Goal: Task Accomplishment & Management: Use online tool/utility

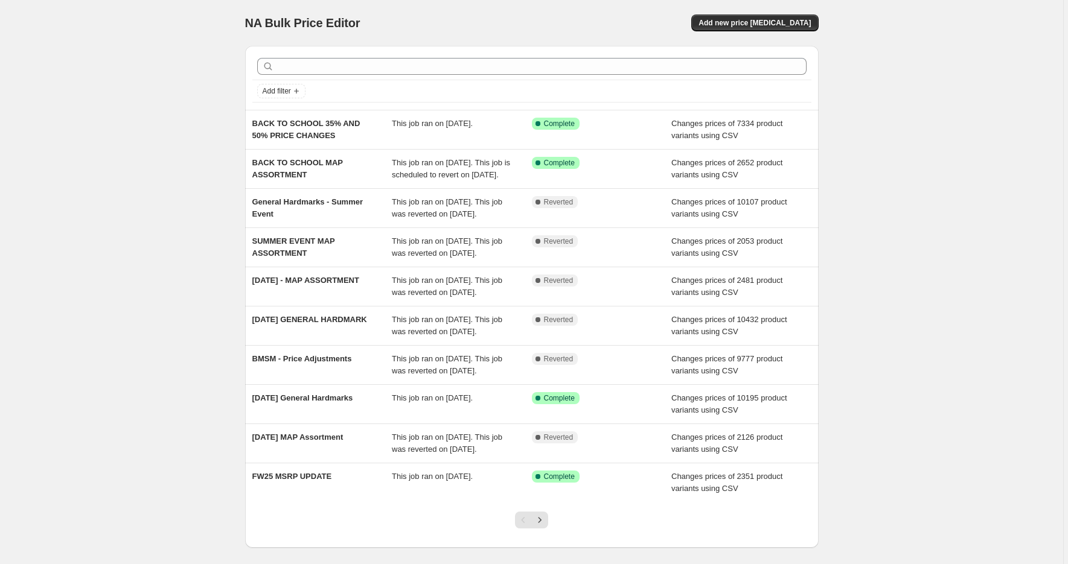
click at [208, 302] on div "NA Bulk Price Editor. This page is ready NA Bulk Price Editor Add new price [ME…" at bounding box center [531, 311] width 1063 height 622
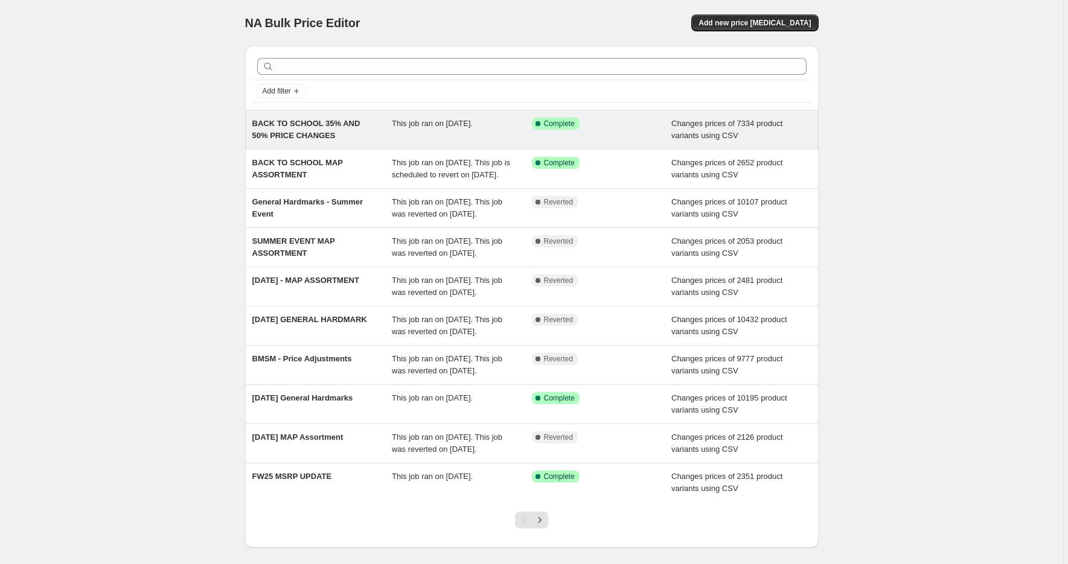
click at [345, 128] on div "BACK TO SCHOOL 35% AND 50% PRICE CHANGES" at bounding box center [322, 130] width 140 height 24
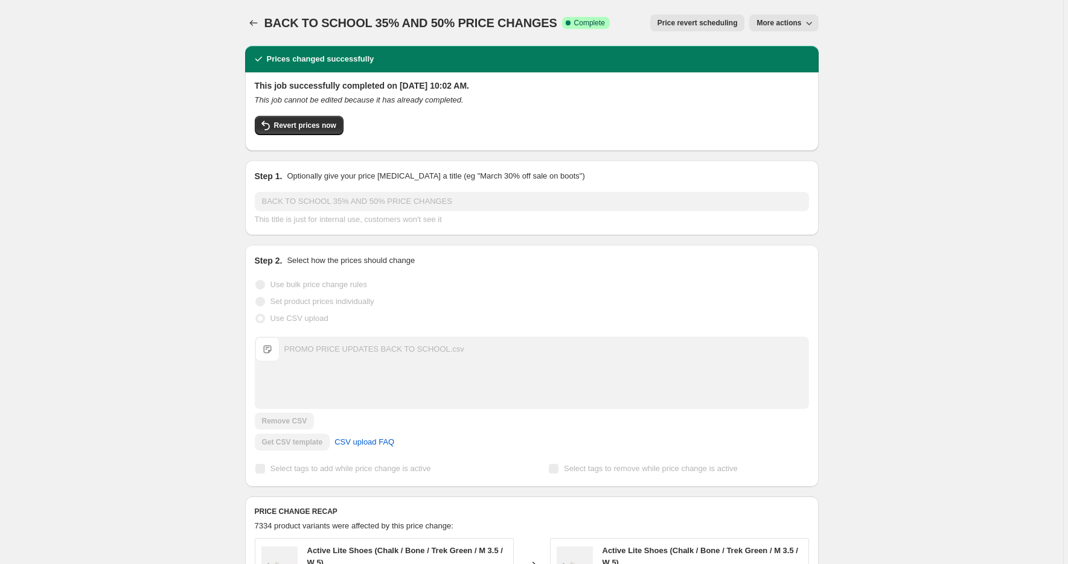
click at [683, 23] on span "Price revert scheduling" at bounding box center [697, 23] width 80 height 10
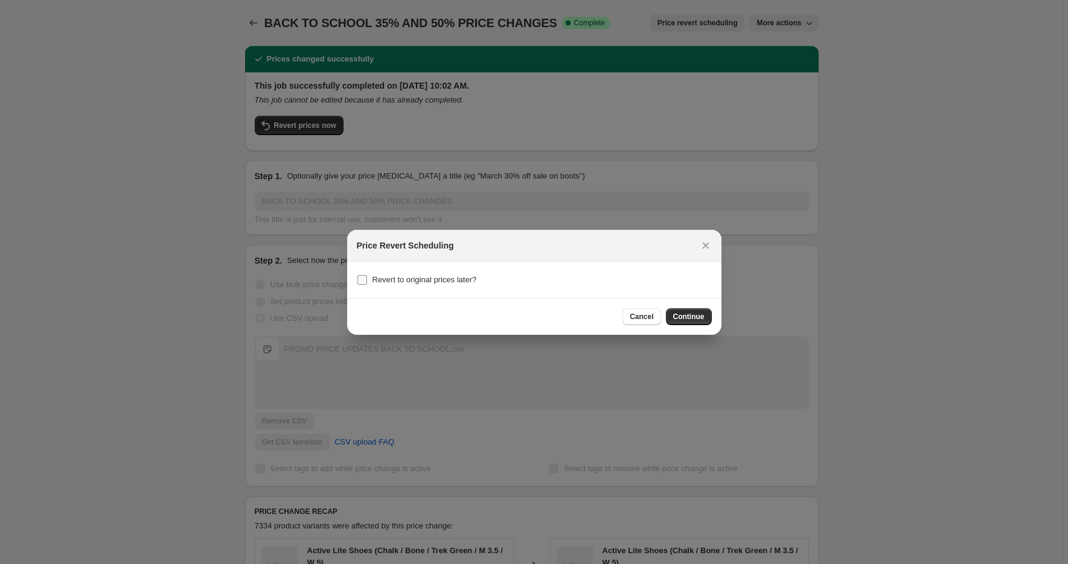
click at [403, 280] on span "Revert to original prices later?" at bounding box center [424, 279] width 104 height 9
click at [367, 280] on input "Revert to original prices later?" at bounding box center [362, 280] width 10 height 10
checkbox input "true"
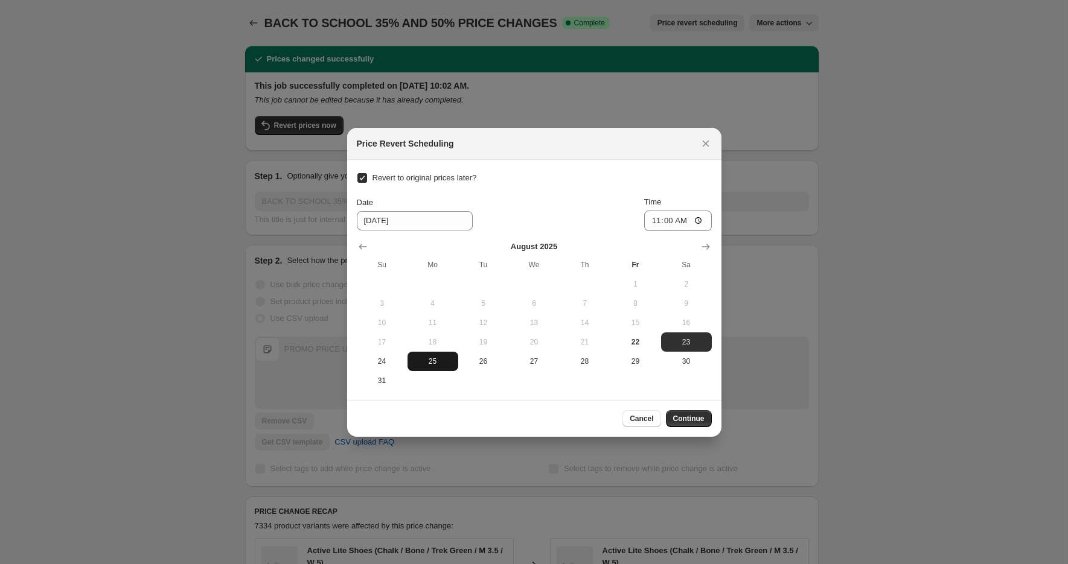
click at [435, 363] on span "25" at bounding box center [432, 362] width 41 height 10
type input "[DATE]"
click at [653, 219] on input "11:00" at bounding box center [678, 221] width 68 height 21
type input "09:30"
click at [683, 419] on span "Continue" at bounding box center [688, 419] width 31 height 10
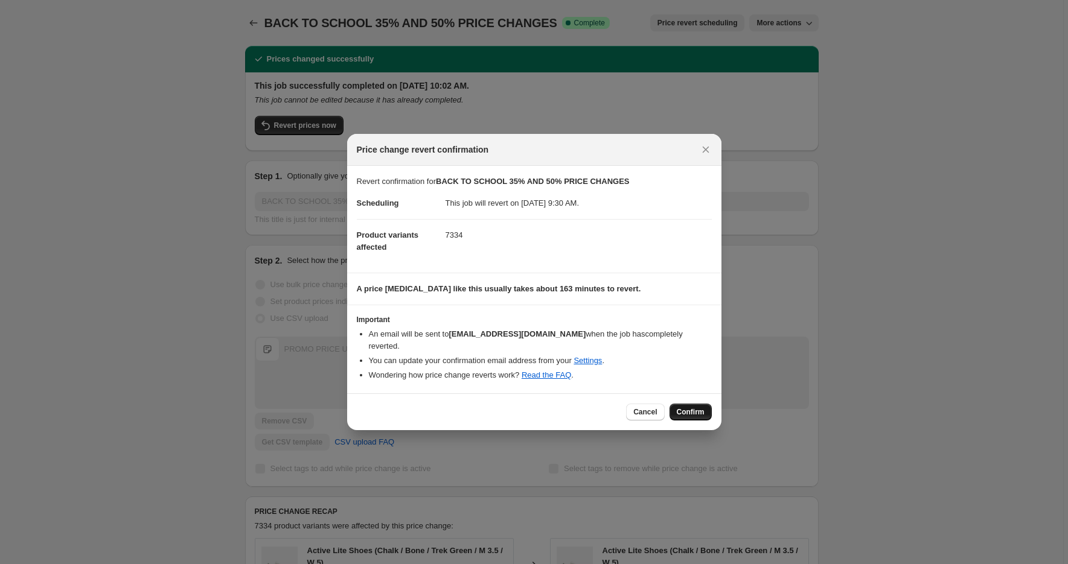
click at [689, 404] on button "Confirm" at bounding box center [691, 412] width 42 height 17
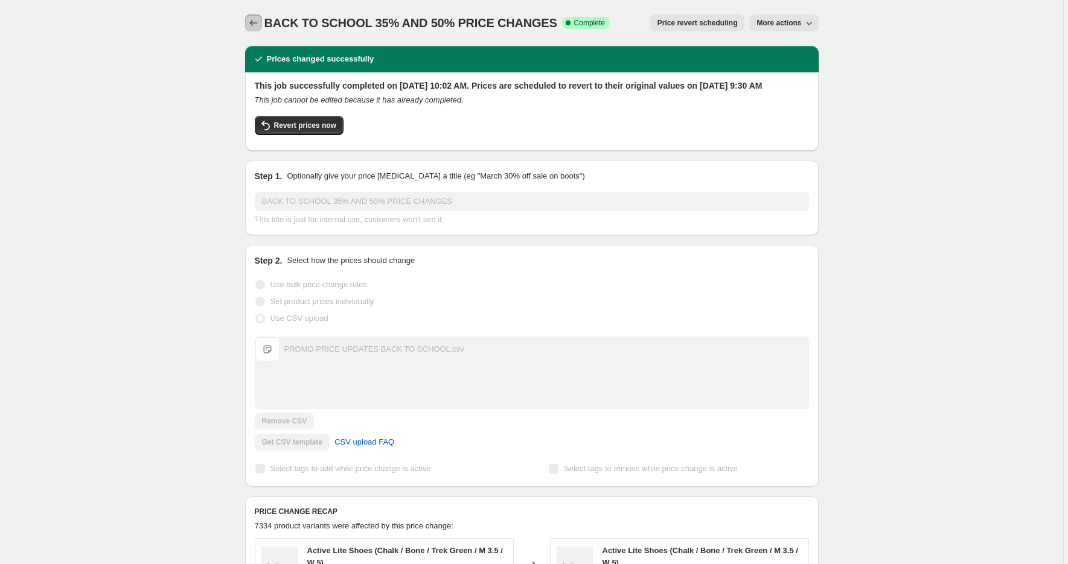
click at [251, 23] on icon "Price change jobs" at bounding box center [254, 23] width 12 height 12
